Goal: Book appointment/travel/reservation

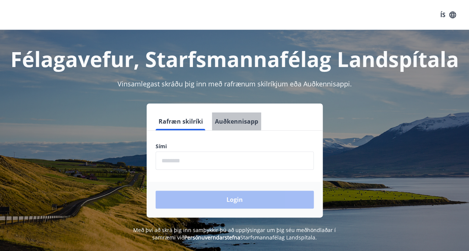
click at [231, 120] on button "Auðkennisapp" at bounding box center [236, 122] width 49 height 18
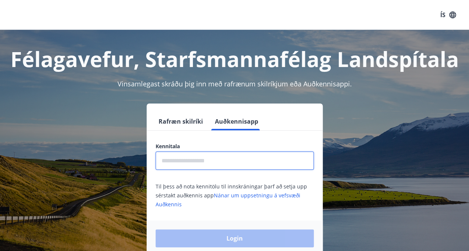
click at [204, 158] on input "text" at bounding box center [235, 161] width 158 height 18
type input "**********"
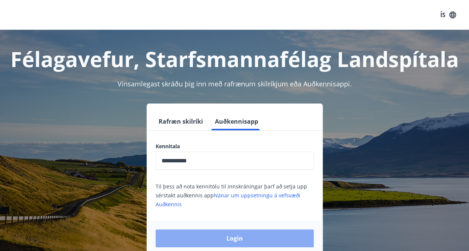
click at [241, 238] on button "Login" at bounding box center [235, 239] width 158 height 18
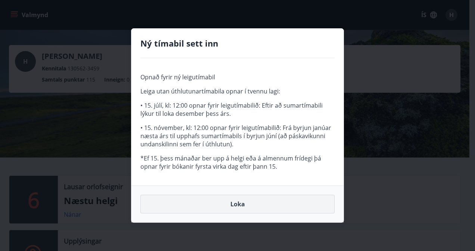
click at [241, 203] on button "Loka" at bounding box center [237, 204] width 194 height 19
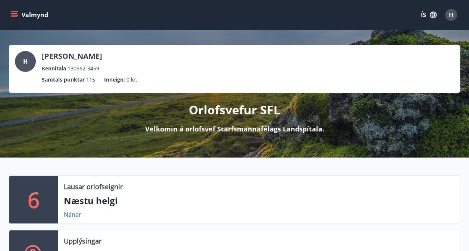
click at [13, 15] on icon "menu" at bounding box center [13, 14] width 7 height 7
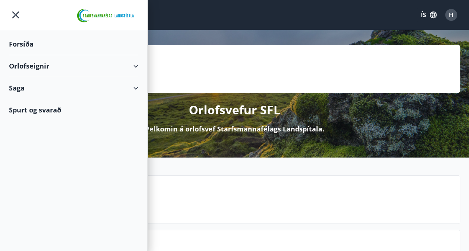
click at [140, 64] on icon at bounding box center [135, 66] width 9 height 9
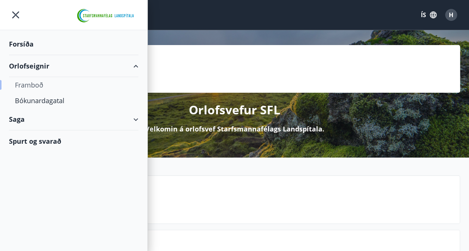
click at [31, 85] on div "Framboð" at bounding box center [74, 85] width 118 height 16
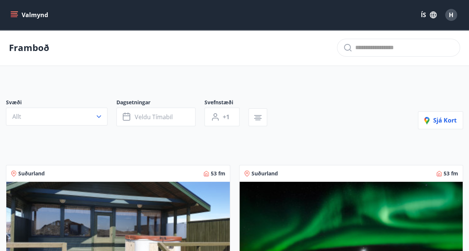
click at [13, 12] on icon "menu" at bounding box center [13, 14] width 7 height 7
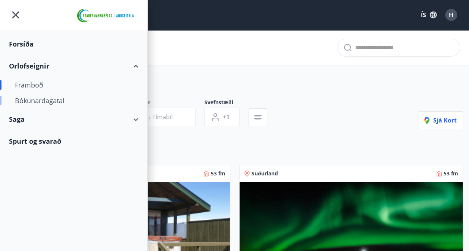
click at [60, 100] on div "Bókunardagatal" at bounding box center [74, 101] width 118 height 16
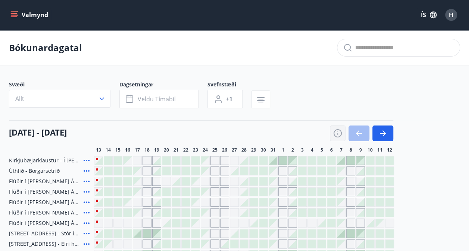
click at [338, 134] on icon "button" at bounding box center [337, 133] width 9 height 9
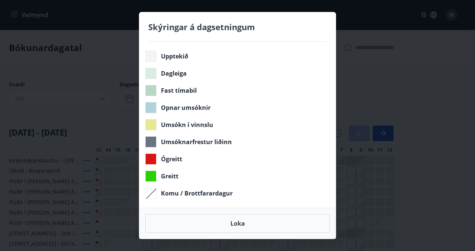
click at [391, 64] on div "Skýringar á dagsetningum Upptekið Dagleiga Fast tímabil Opnar umsóknir Umsókn í…" at bounding box center [237, 125] width 475 height 251
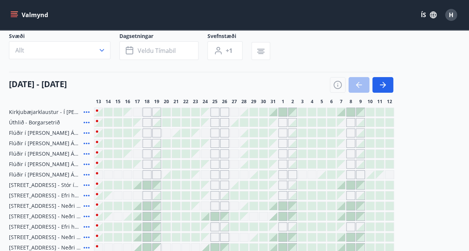
scroll to position [48, 0]
click at [386, 88] on icon "button" at bounding box center [382, 85] width 9 height 9
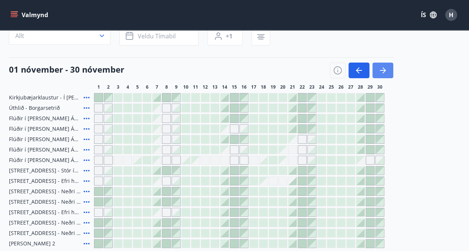
scroll to position [63, 0]
click at [339, 71] on icon "button" at bounding box center [337, 70] width 9 height 9
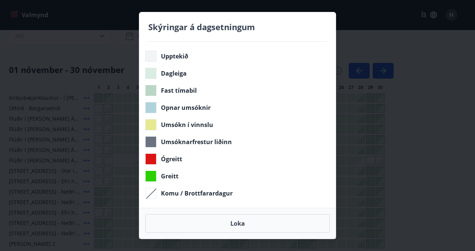
click at [452, 45] on div "Skýringar á dagsetningum Upptekið Dagleiga Fast tímabil Opnar umsóknir Umsókn í…" at bounding box center [237, 125] width 475 height 251
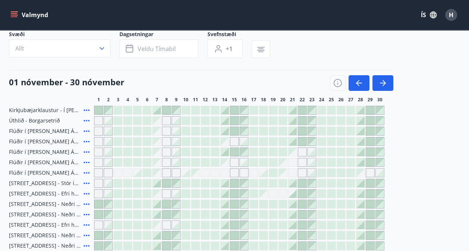
scroll to position [49, 0]
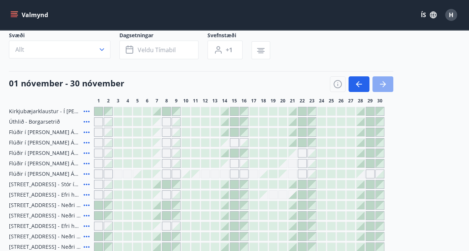
click at [384, 83] on icon "button" at bounding box center [383, 84] width 3 height 6
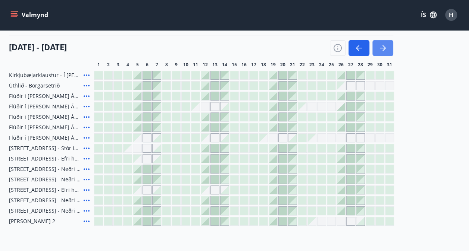
scroll to position [85, 0]
click at [383, 45] on icon "button" at bounding box center [382, 48] width 9 height 9
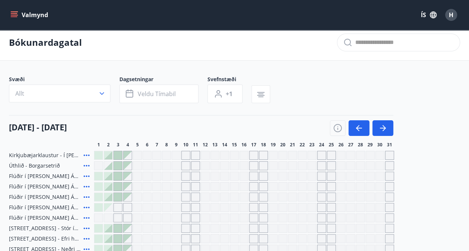
scroll to position [0, 0]
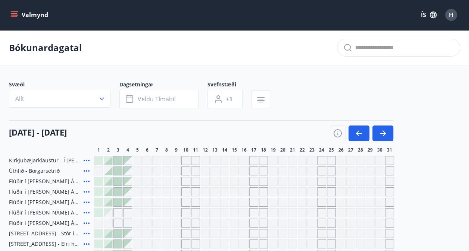
click at [14, 15] on icon "menu" at bounding box center [15, 15] width 8 height 1
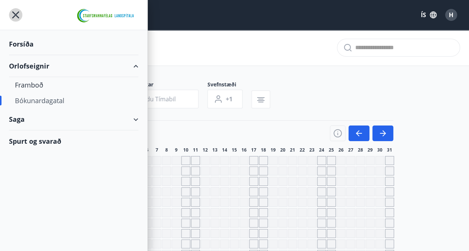
click at [15, 16] on icon "menu" at bounding box center [15, 14] width 13 height 13
